Goal: Transaction & Acquisition: Book appointment/travel/reservation

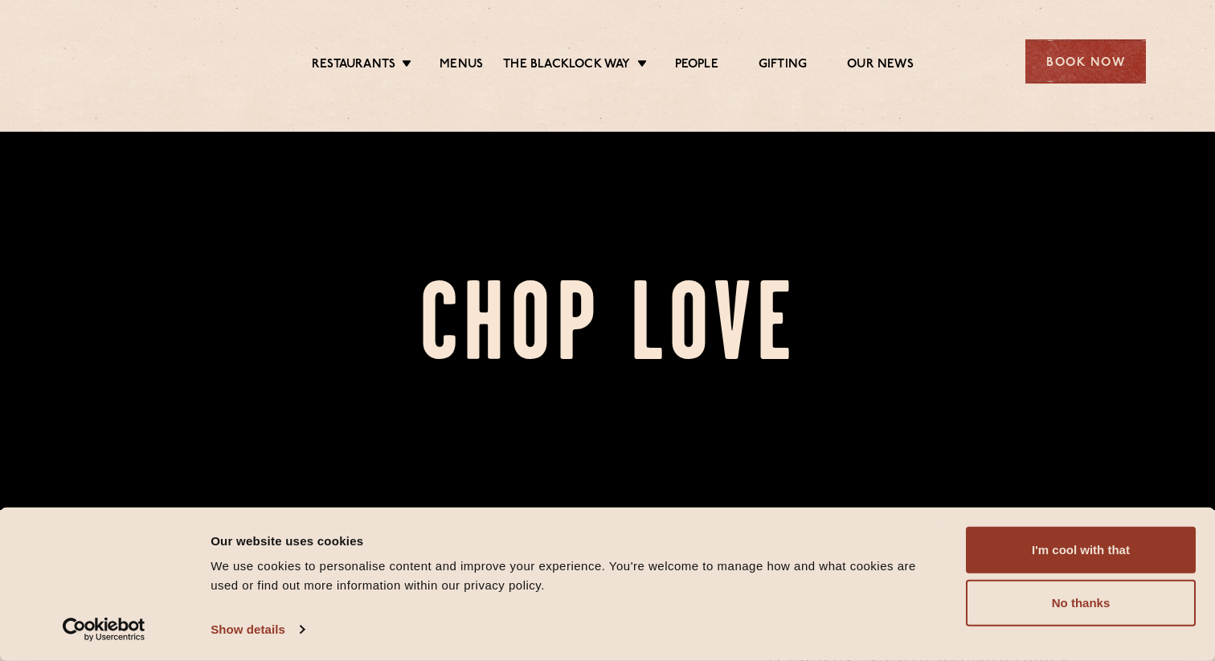
scroll to position [189, 0]
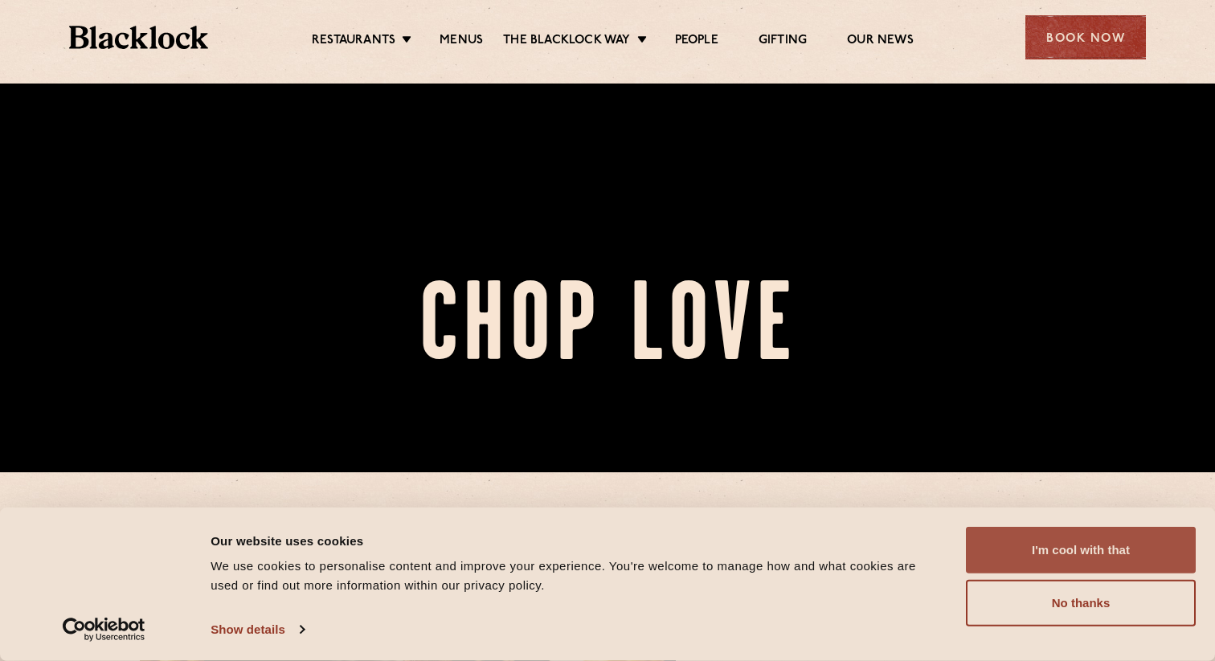
click at [1110, 551] on button "I'm cool with that" at bounding box center [1081, 550] width 230 height 47
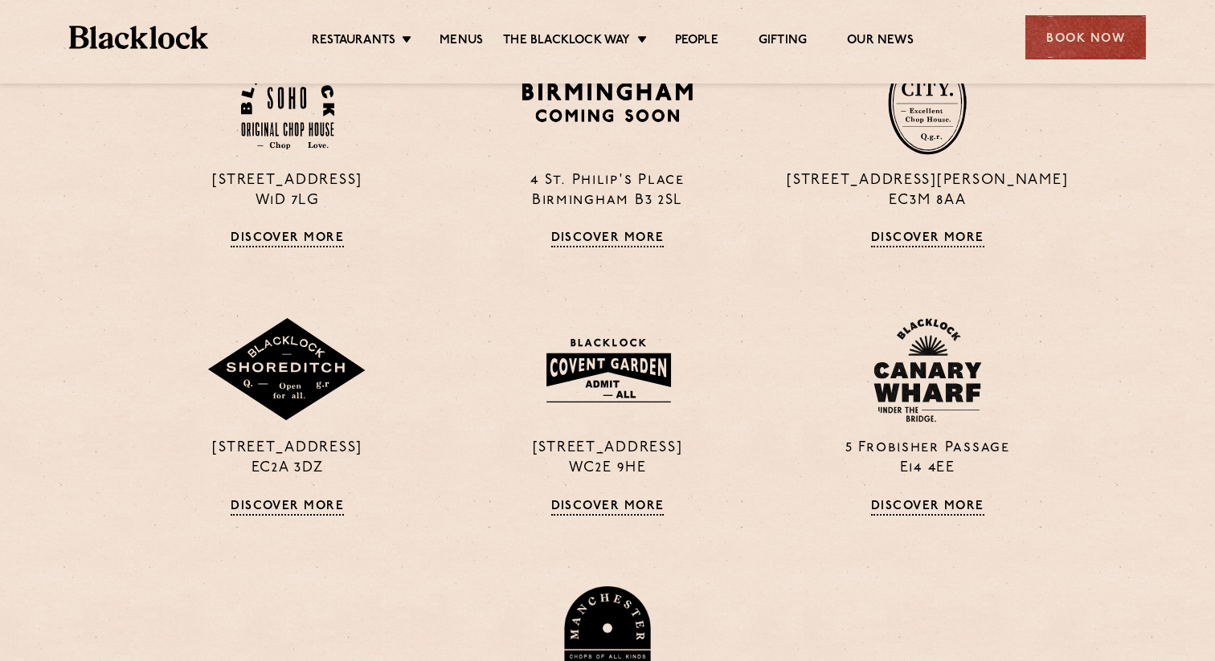
scroll to position [1104, 0]
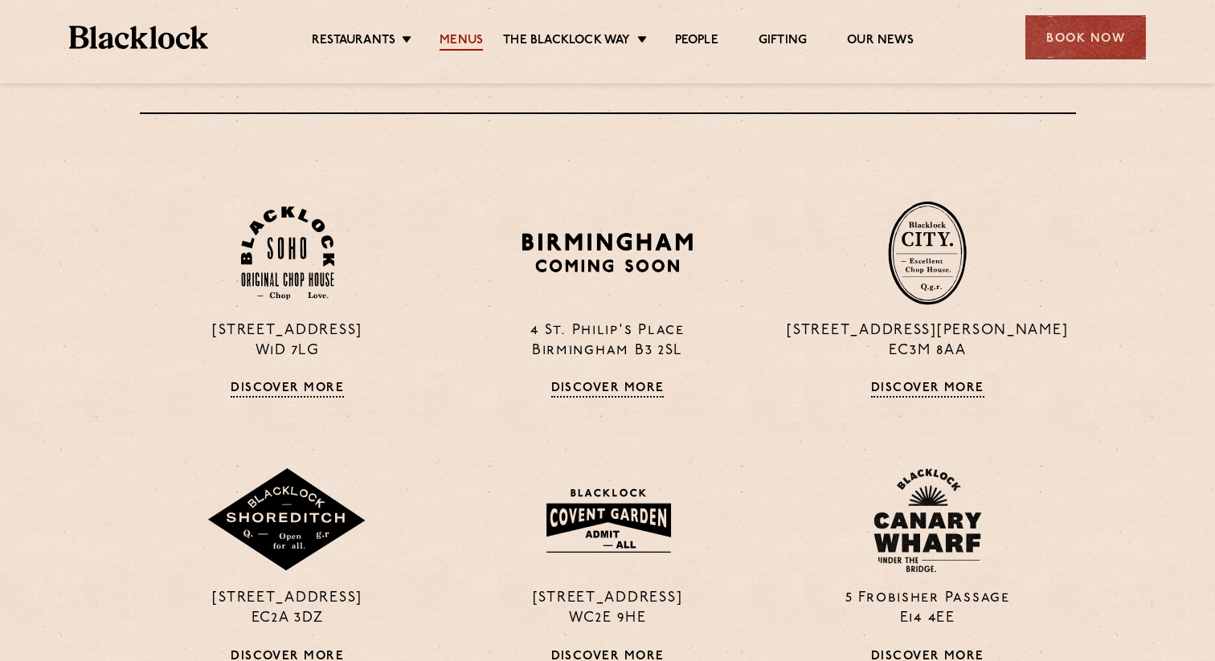
click at [472, 43] on link "Menus" at bounding box center [461, 42] width 43 height 18
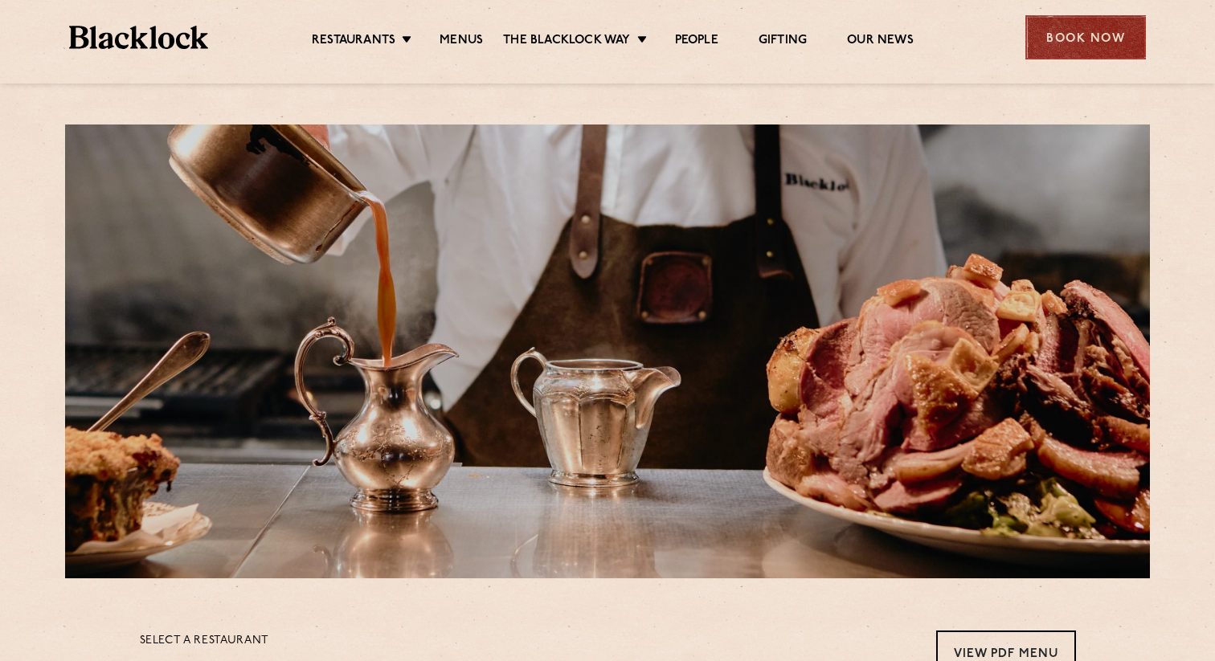
click at [1071, 47] on div "Book Now" at bounding box center [1085, 37] width 121 height 44
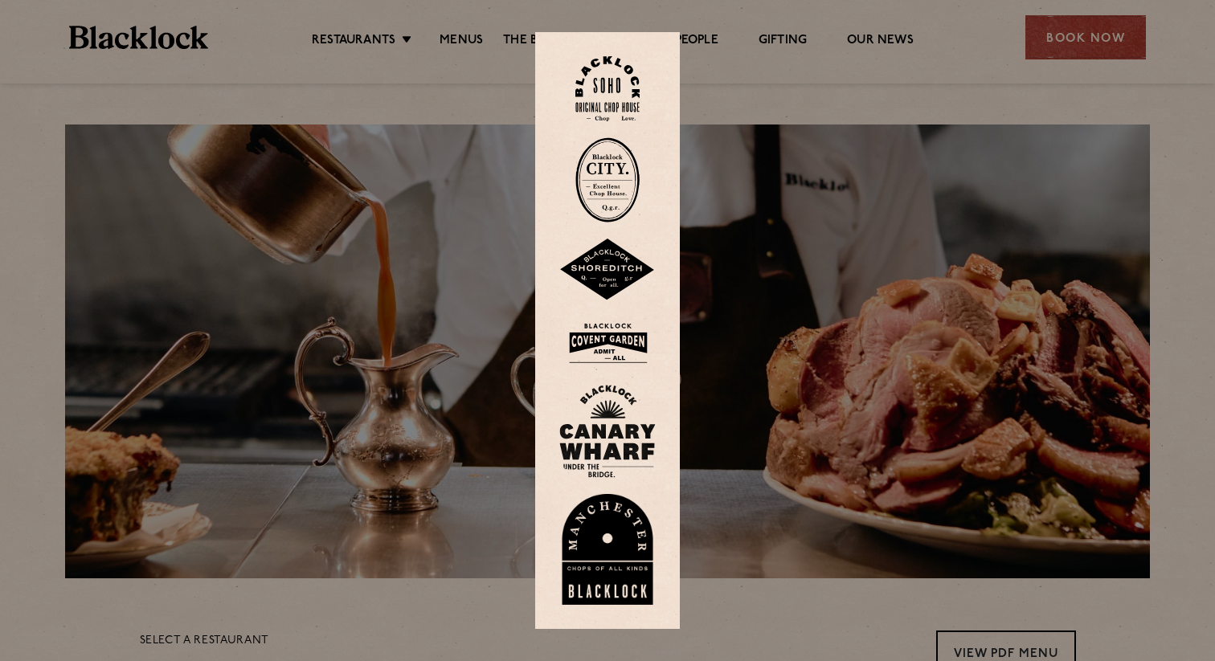
click at [635, 261] on img at bounding box center [607, 270] width 96 height 63
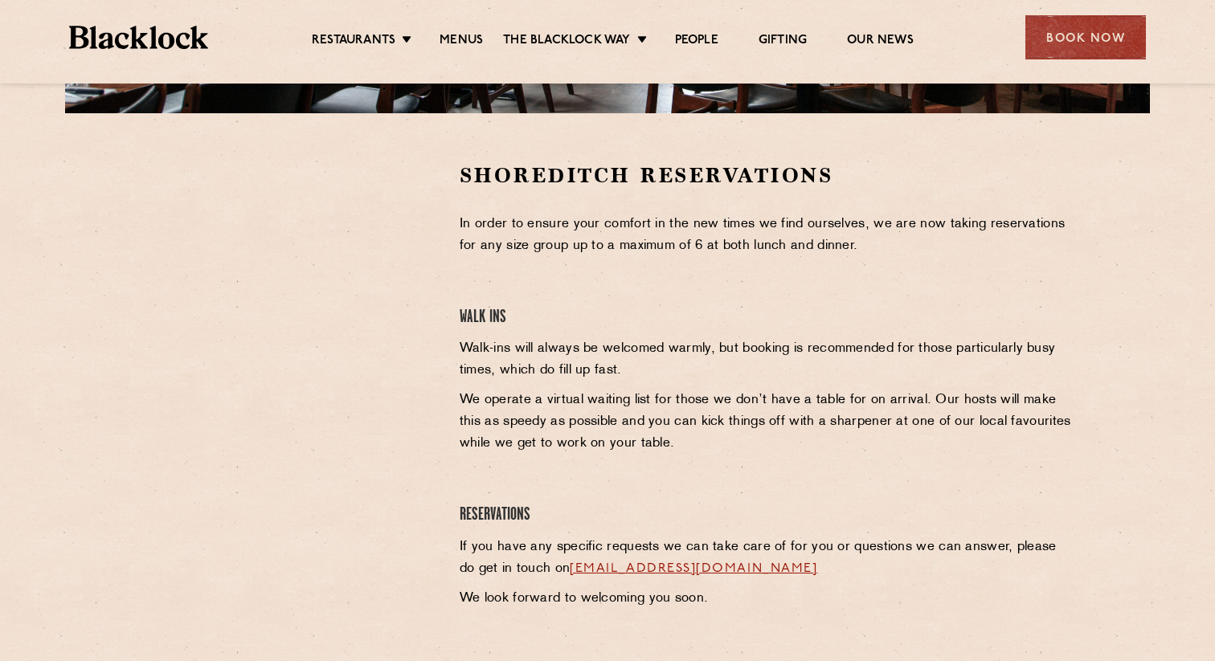
scroll to position [475, 0]
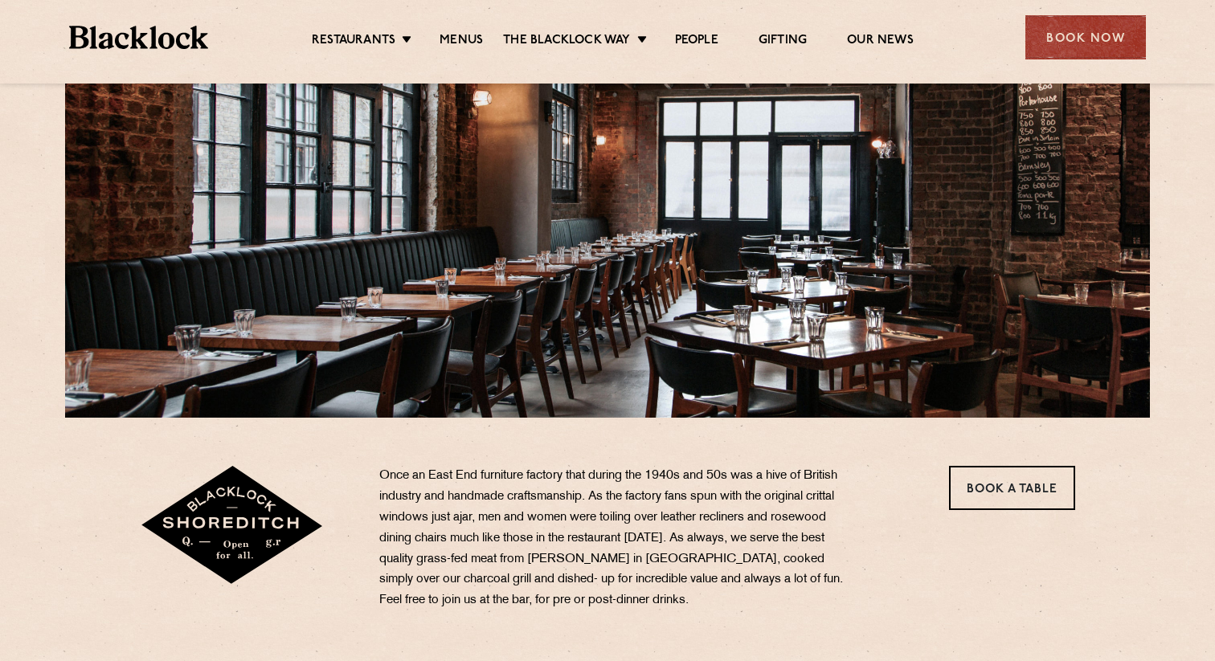
scroll to position [162, 0]
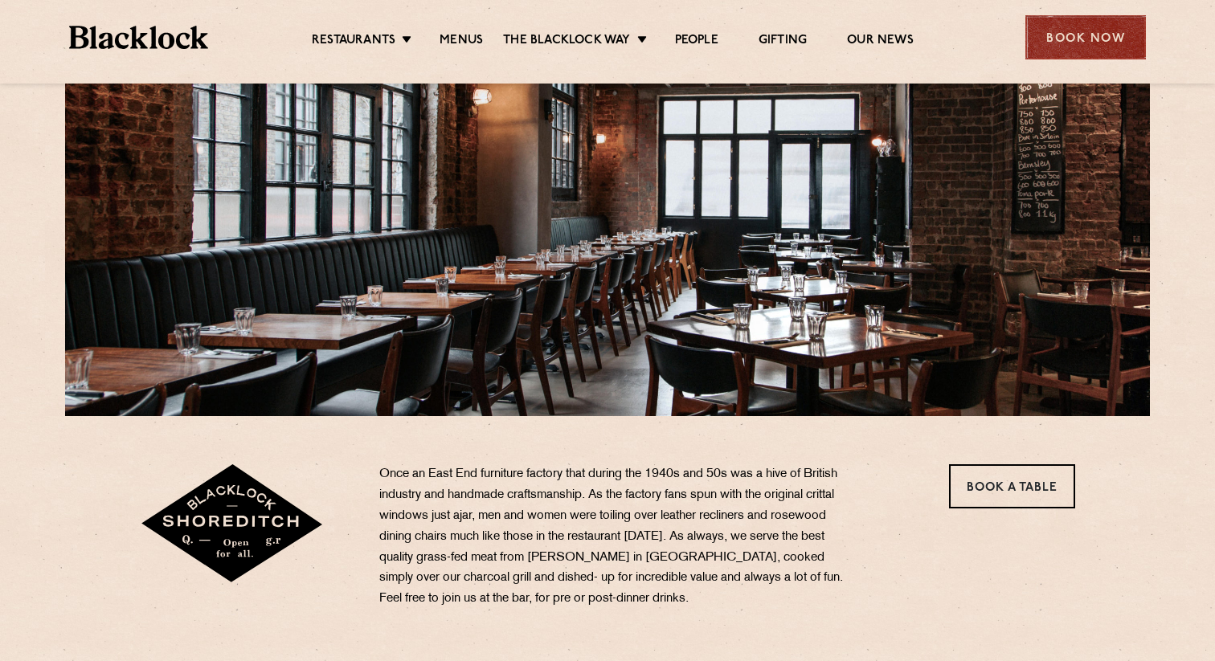
click at [1097, 45] on div "Book Now" at bounding box center [1085, 37] width 121 height 44
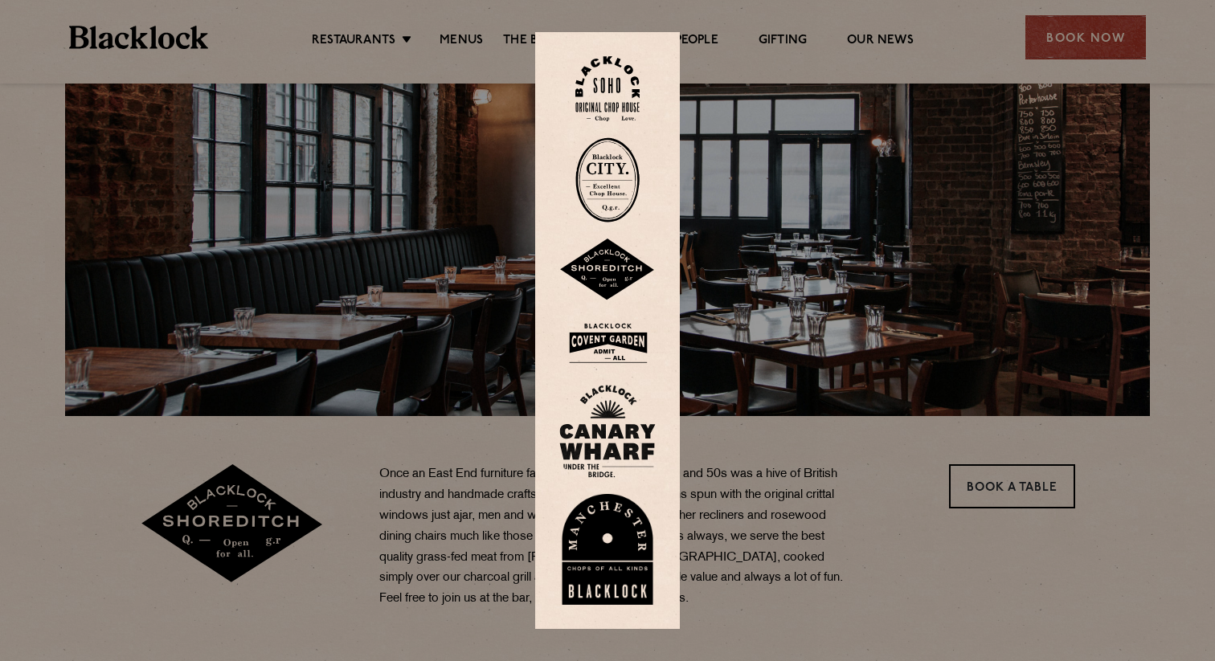
click at [1037, 506] on div at bounding box center [607, 330] width 1215 height 661
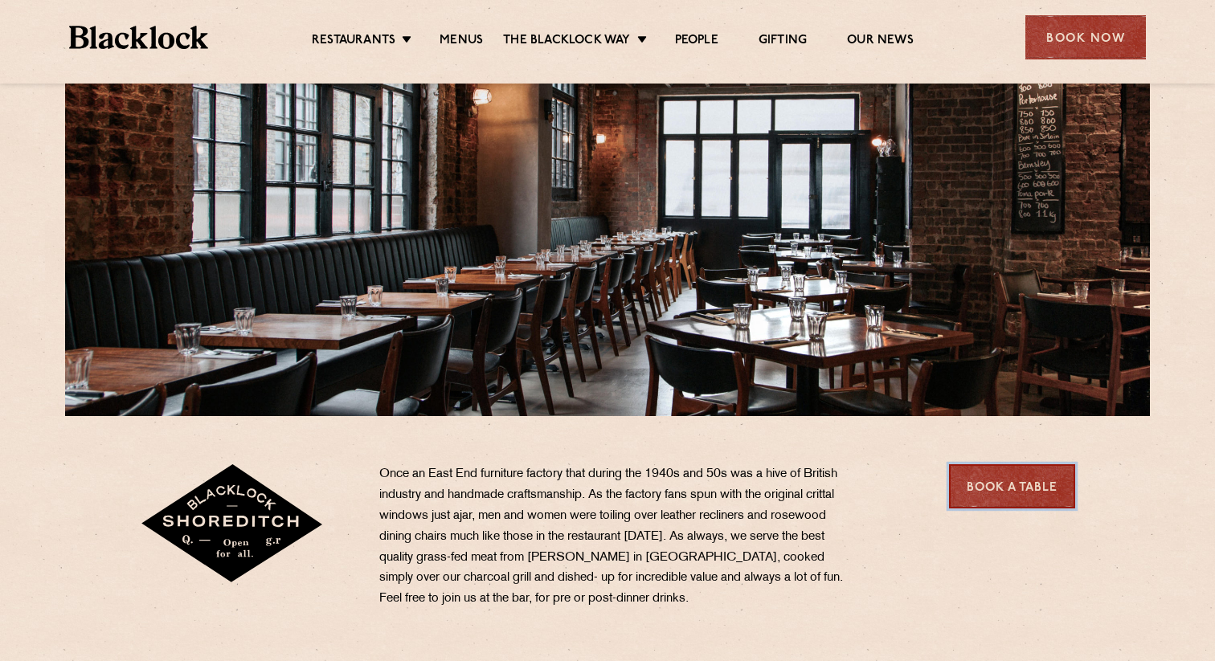
click at [1032, 490] on link "Book a Table" at bounding box center [1012, 486] width 126 height 44
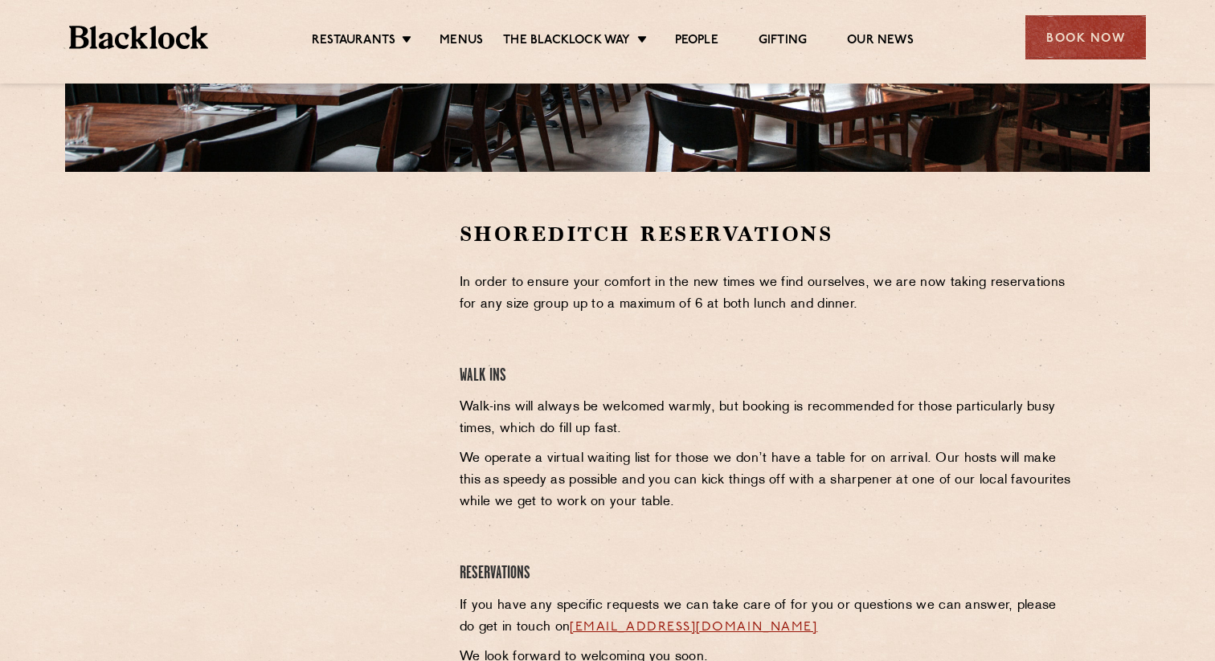
scroll to position [412, 0]
